Goal: Information Seeking & Learning: Learn about a topic

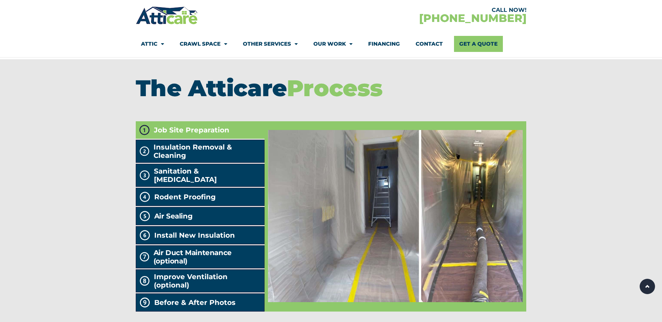
scroll to position [1151, 0]
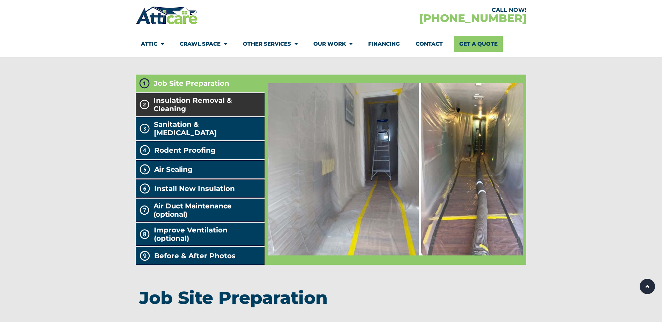
click at [216, 113] on span "Insulation Removal & Cleaning" at bounding box center [208, 104] width 108 height 17
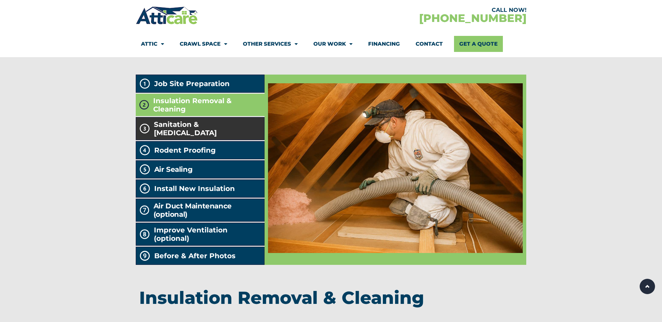
click at [210, 136] on li "Sanitation & [MEDICAL_DATA]" at bounding box center [200, 128] width 129 height 23
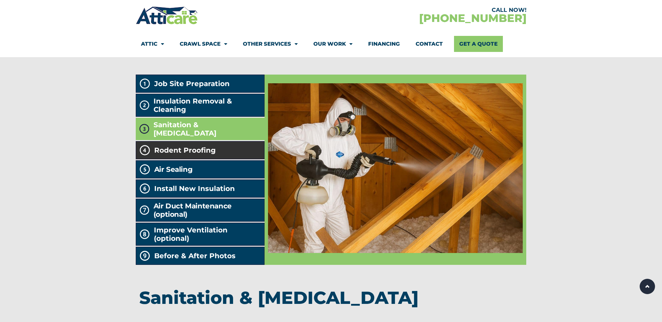
click at [193, 155] on span "Rodent Proofing" at bounding box center [184, 150] width 61 height 8
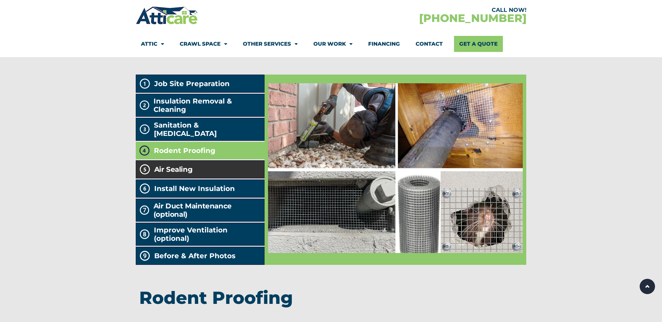
click at [190, 174] on h2 "Air Sealing" at bounding box center [173, 169] width 38 height 8
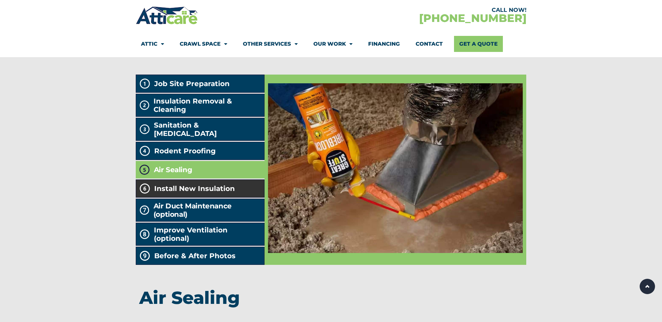
click at [189, 198] on li "Install New Insulation" at bounding box center [200, 189] width 129 height 18
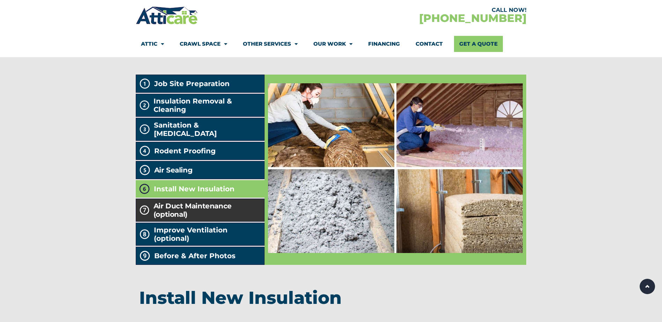
click at [183, 219] on h2 "Air Duct Maintenance (optional)" at bounding box center [208, 210] width 108 height 17
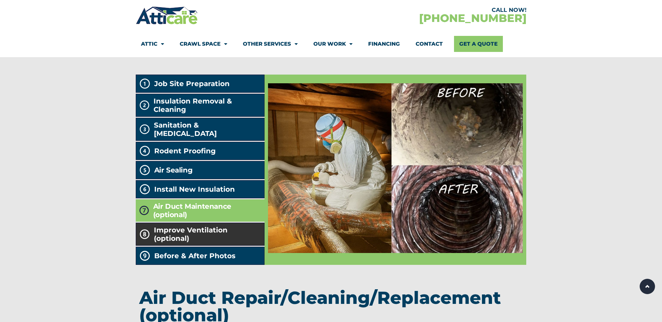
click at [189, 243] on span "Improve Ventilation (optional)" at bounding box center [208, 234] width 108 height 17
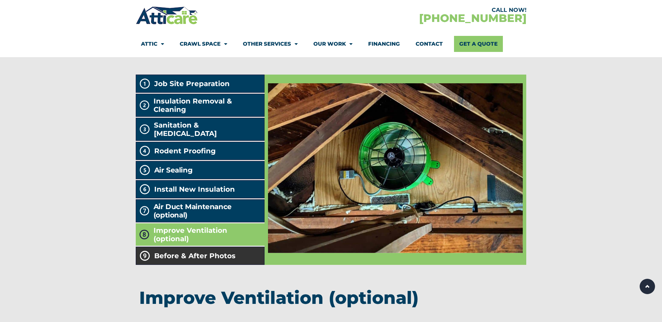
click at [164, 260] on span "Before & After Photos" at bounding box center [194, 256] width 81 height 8
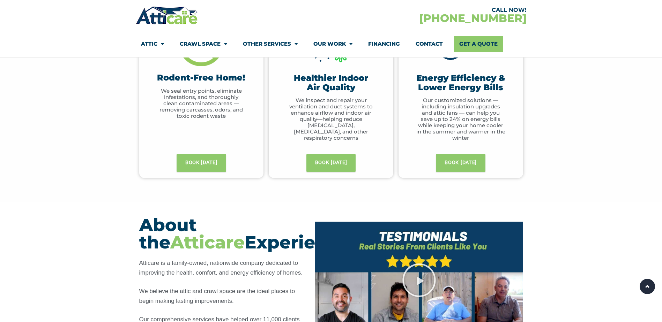
scroll to position [317, 0]
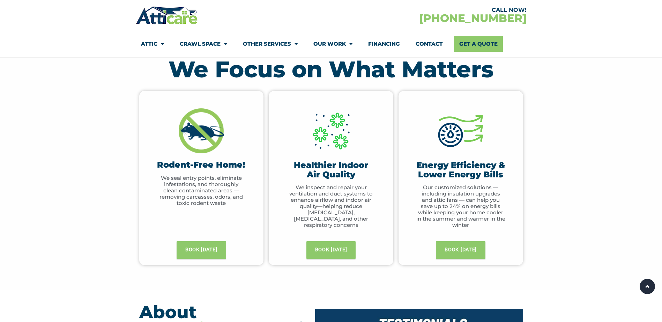
click at [390, 42] on link "Financing" at bounding box center [384, 44] width 32 height 16
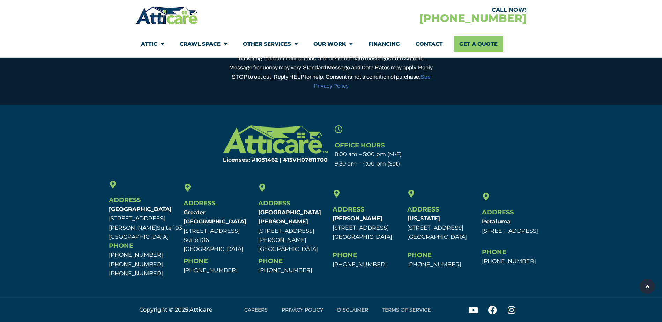
scroll to position [2201, 0]
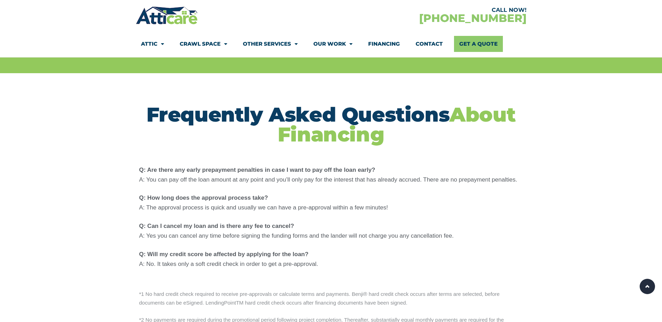
scroll to position [733, 0]
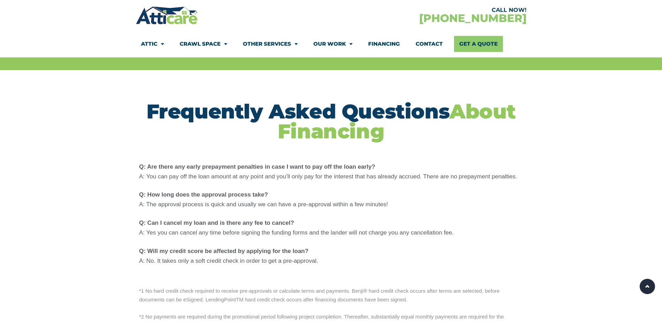
click at [380, 180] on p "Q: Are there any early prepayment penalties in case I want to pay off the loan …" at bounding box center [331, 172] width 384 height 20
click at [342, 180] on p "Q: Are there any early prepayment penalties in case I want to pay off the loan …" at bounding box center [331, 172] width 384 height 20
drag, startPoint x: 322, startPoint y: 179, endPoint x: 319, endPoint y: 178, distance: 3.5
click at [321, 179] on p "Q: Are there any early prepayment penalties in case I want to pay off the loan …" at bounding box center [331, 172] width 384 height 20
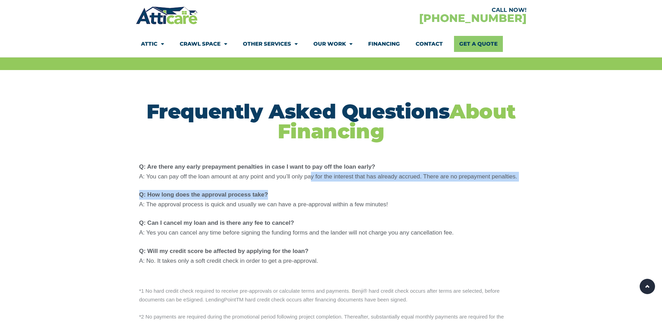
drag, startPoint x: 311, startPoint y: 177, endPoint x: 517, endPoint y: 186, distance: 206.8
click at [517, 186] on div "Q: Are there any early prepayment penalties in case I want to pay off the loan …" at bounding box center [331, 214] width 384 height 104
click at [518, 188] on div "Q: Are there any early prepayment penalties in case I want to pay off the loan …" at bounding box center [331, 214] width 384 height 104
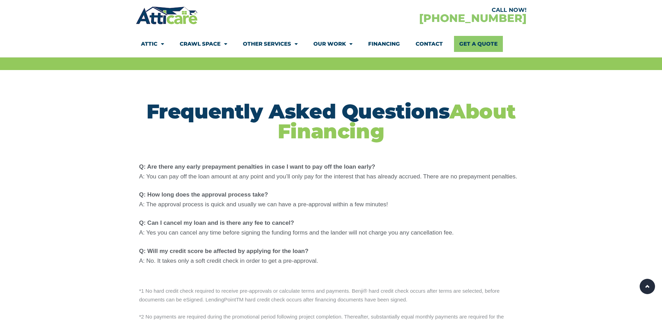
click at [377, 217] on div "Q: Are there any early prepayment penalties in case I want to pay off the loan …" at bounding box center [331, 214] width 384 height 104
click at [265, 196] on strong "Q: How long does the approval process take?" at bounding box center [203, 195] width 129 height 7
drag, startPoint x: 259, startPoint y: 192, endPoint x: 270, endPoint y: 192, distance: 11.2
click at [270, 192] on p "Q: How long does the approval process take? A: The approval process is quick an…" at bounding box center [331, 200] width 384 height 20
drag, startPoint x: 270, startPoint y: 192, endPoint x: 339, endPoint y: 203, distance: 70.7
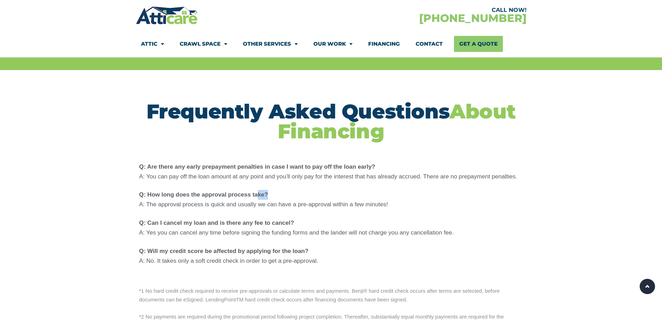
click at [324, 199] on p "Q: How long does the approval process take? A: The approval process is quick an…" at bounding box center [331, 200] width 384 height 20
click at [364, 207] on p "Q: How long does the approval process take? A: The approval process is quick an…" at bounding box center [331, 200] width 384 height 20
click at [380, 207] on p "Q: How long does the approval process take? A: The approval process is quick an…" at bounding box center [331, 200] width 384 height 20
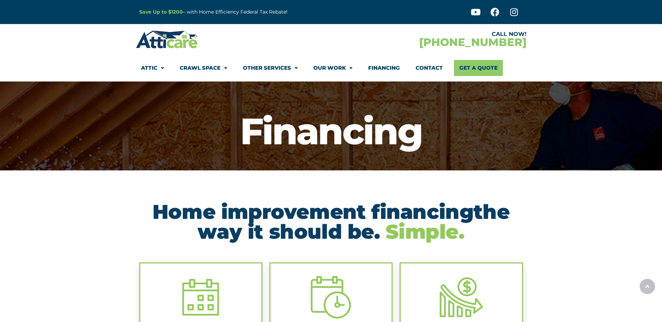
scroll to position [0, 0]
